Goal: Task Accomplishment & Management: Use online tool/utility

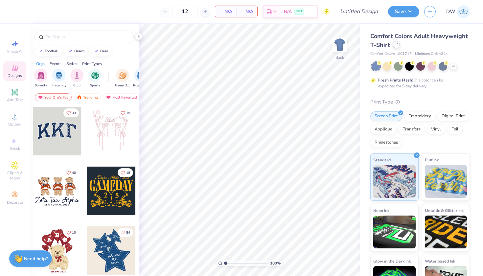
click at [400, 43] on div at bounding box center [395, 44] width 7 height 7
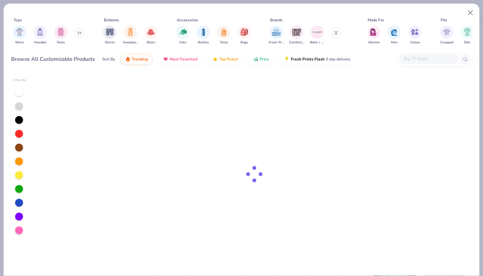
click at [437, 58] on input "text" at bounding box center [428, 59] width 51 height 8
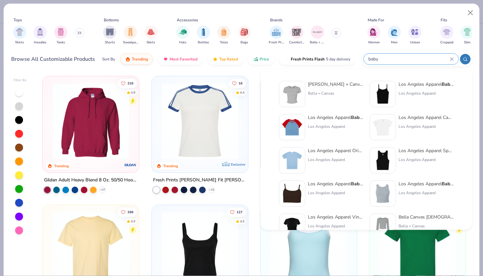
type input "baby"
click at [331, 119] on div "Los Angeles Apparel Baby Rib Short Sleeve Raglan" at bounding box center [335, 117] width 55 height 7
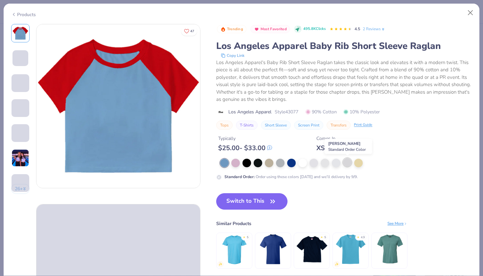
click at [343, 163] on div at bounding box center [347, 162] width 9 height 9
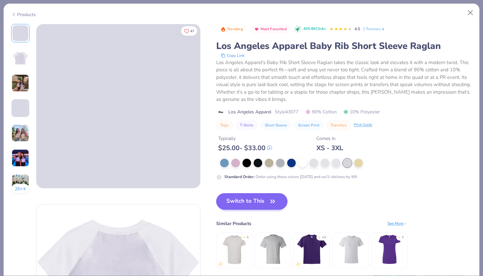
click at [258, 201] on button "Switch to This" at bounding box center [251, 201] width 71 height 16
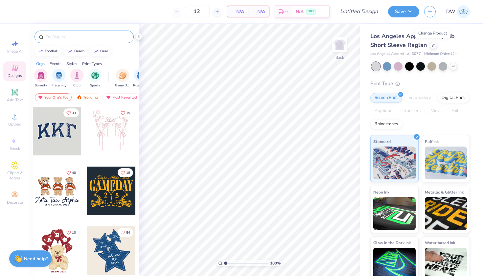
click at [96, 36] on input "text" at bounding box center [87, 36] width 84 height 7
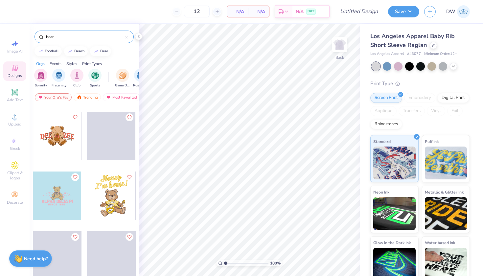
scroll to position [720, 0]
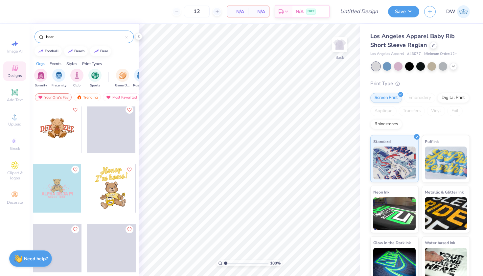
type input "bear"
click at [55, 189] on div at bounding box center [57, 188] width 49 height 49
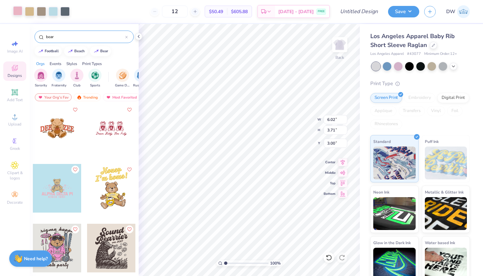
click at [15, 14] on div at bounding box center [17, 10] width 9 height 9
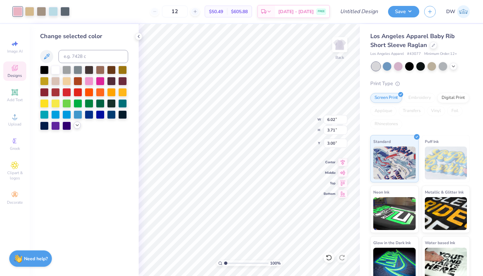
click at [76, 128] on icon at bounding box center [77, 124] width 5 height 5
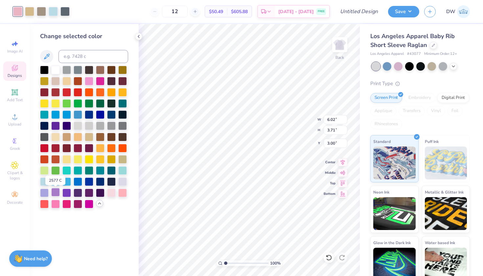
click at [56, 193] on div at bounding box center [55, 192] width 9 height 9
click at [46, 193] on div at bounding box center [44, 192] width 9 height 9
click at [54, 195] on div at bounding box center [55, 192] width 9 height 9
click at [48, 194] on div at bounding box center [44, 192] width 9 height 9
click at [66, 193] on div at bounding box center [66, 192] width 9 height 9
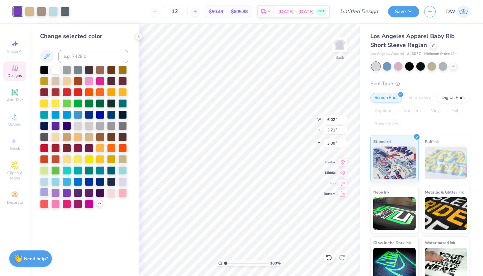
click at [46, 192] on div at bounding box center [44, 192] width 9 height 9
click at [122, 181] on div at bounding box center [122, 181] width 9 height 9
click at [45, 193] on div at bounding box center [44, 192] width 9 height 9
click at [51, 194] on div at bounding box center [55, 192] width 9 height 9
click at [42, 194] on div at bounding box center [44, 192] width 9 height 9
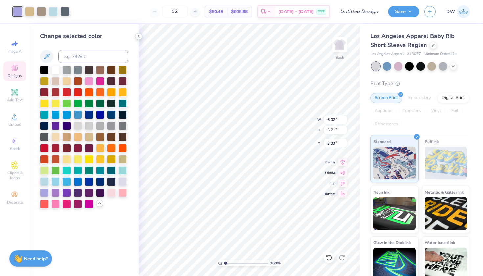
click at [138, 35] on icon at bounding box center [138, 36] width 5 height 5
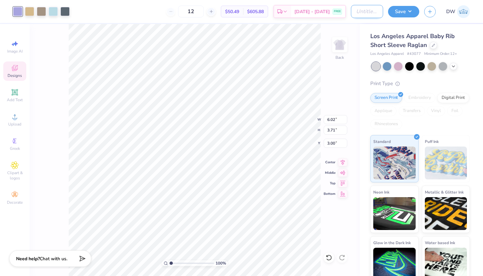
click at [359, 14] on input "Design Title" at bounding box center [367, 11] width 32 height 13
type input "C"
click at [362, 14] on input "Design Title" at bounding box center [367, 11] width 32 height 13
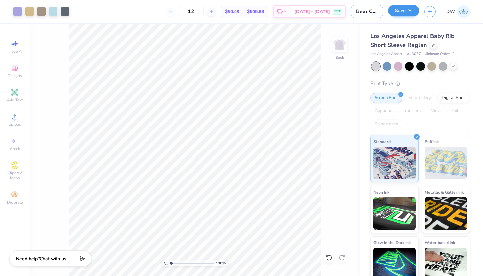
type input "Bear COB Top- Gabby"
click at [413, 12] on button "Save" at bounding box center [403, 10] width 31 height 11
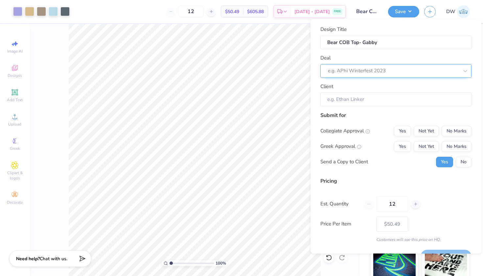
click at [399, 72] on div at bounding box center [393, 70] width 131 height 9
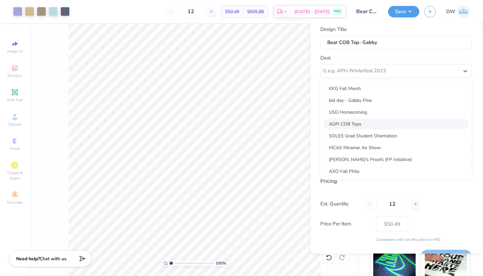
click at [379, 125] on div "ADPi COB Tops" at bounding box center [396, 123] width 146 height 11
type input "[PERSON_NAME]"
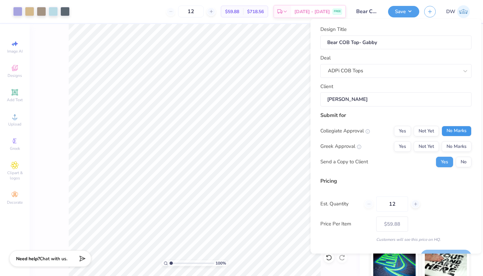
click at [446, 130] on button "No Marks" at bounding box center [456, 130] width 30 height 11
click at [450, 147] on button "No Marks" at bounding box center [456, 146] width 30 height 11
click at [457, 157] on button "No" at bounding box center [463, 161] width 16 height 11
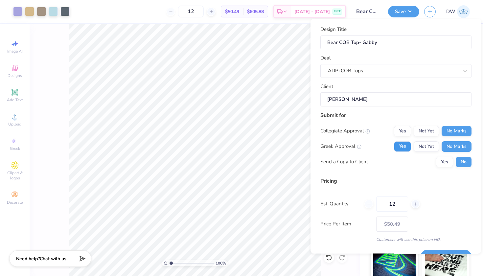
click at [403, 148] on button "Yes" at bounding box center [402, 146] width 17 height 11
type input "$59.88"
drag, startPoint x: 401, startPoint y: 206, endPoint x: 379, endPoint y: 202, distance: 22.0
click at [379, 202] on input "12" at bounding box center [392, 203] width 32 height 15
type input "55"
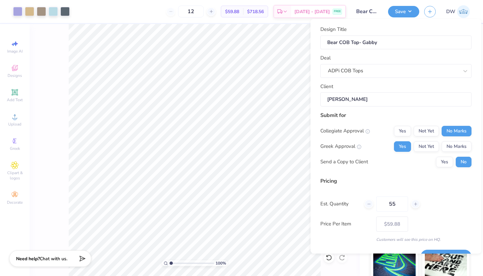
type input "55"
type input "$32.44"
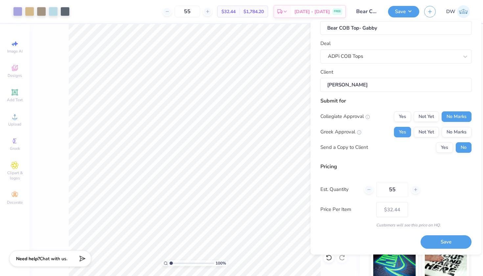
scroll to position [15, 0]
type input "55"
click at [434, 243] on button "Save" at bounding box center [445, 241] width 51 height 13
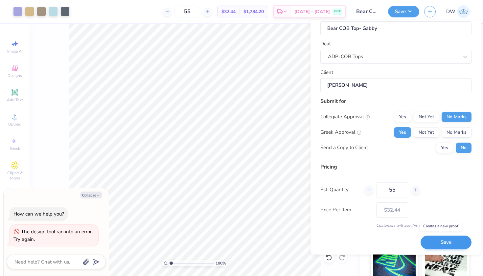
click at [434, 243] on button "Save" at bounding box center [445, 241] width 51 height 13
type input "$32.44"
type textarea "x"
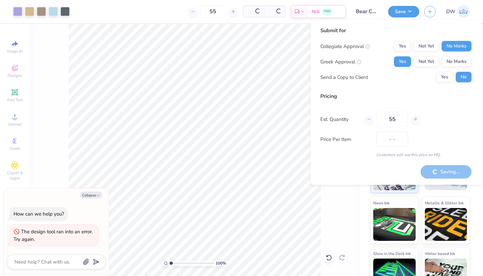
type input "$27.36"
type textarea "x"
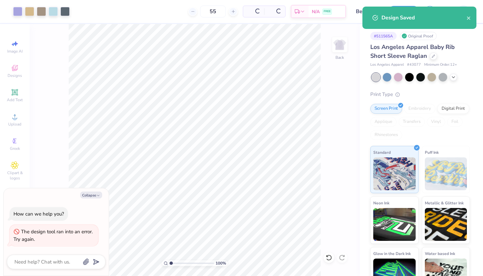
type input "$32.44"
